Goal: Navigation & Orientation: Find specific page/section

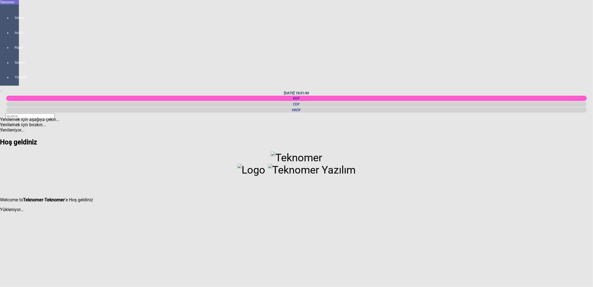
click at [559, 107] on div "KRÖF" at bounding box center [296, 109] width 581 height 5
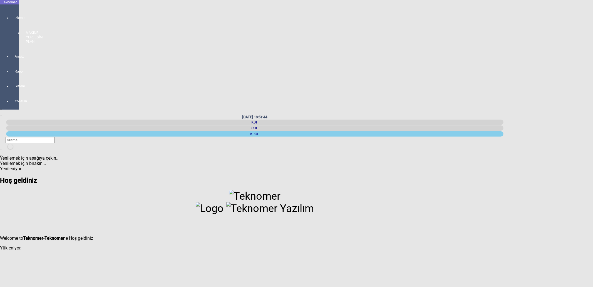
click at [13, 15] on div "İzleme MAKİNE YERLEŞİM PLANI" at bounding box center [15, 27] width 8 height 39
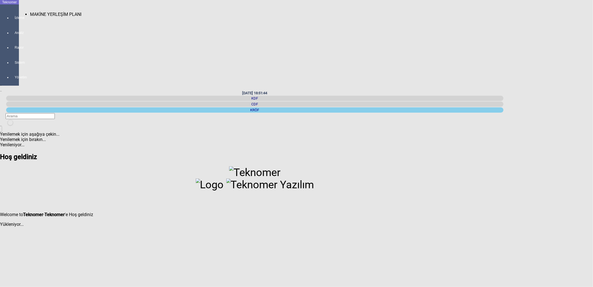
click at [31, 12] on span "MAKİNE YERLEŞİM PLANI" at bounding box center [55, 14] width 51 height 5
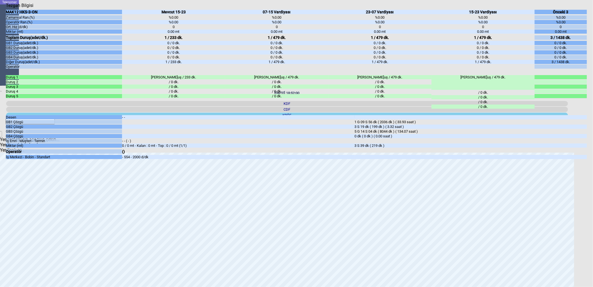
click at [579, 8] on div "Kapat" at bounding box center [296, 8] width 581 height 0
